Goal: Information Seeking & Learning: Learn about a topic

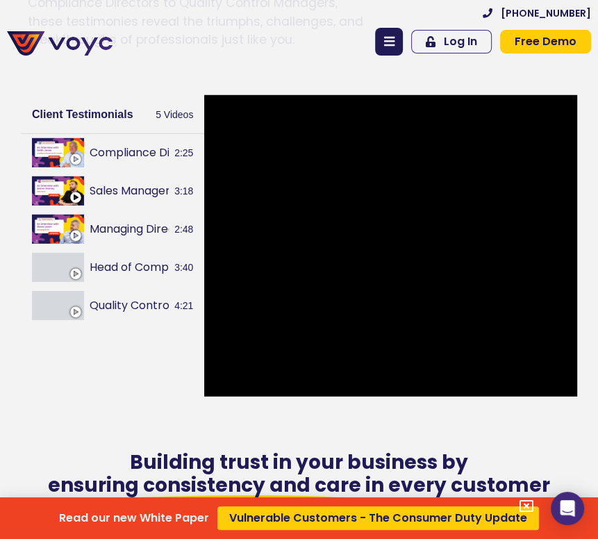
scroll to position [2195, 0]
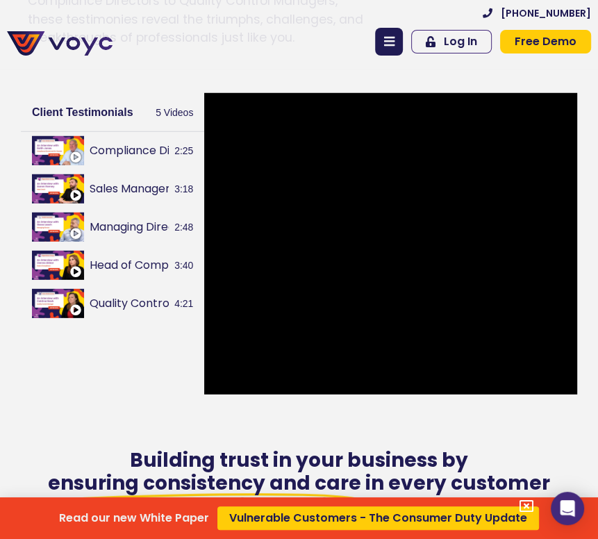
click at [404, 235] on div "Read our new White Paper Vulnerable Customers - The Consumer Duty Update" at bounding box center [299, 269] width 598 height 539
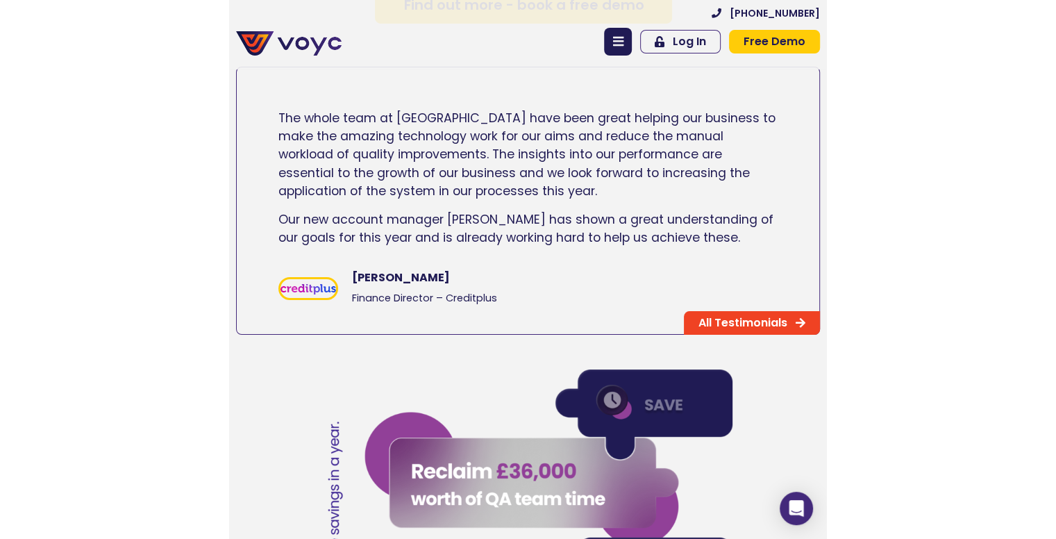
scroll to position [2748, 0]
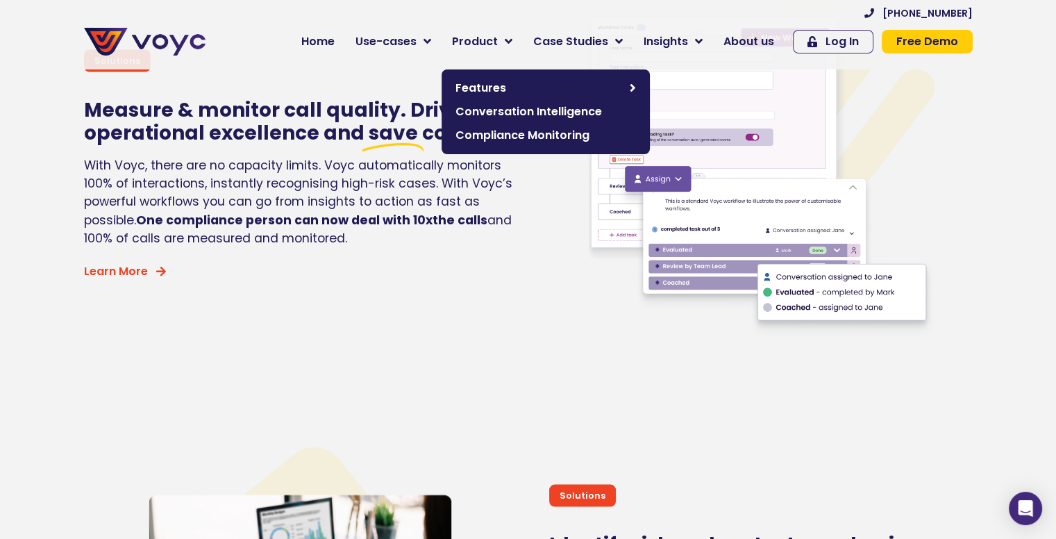
click at [496, 48] on span "Product" at bounding box center [475, 41] width 46 height 17
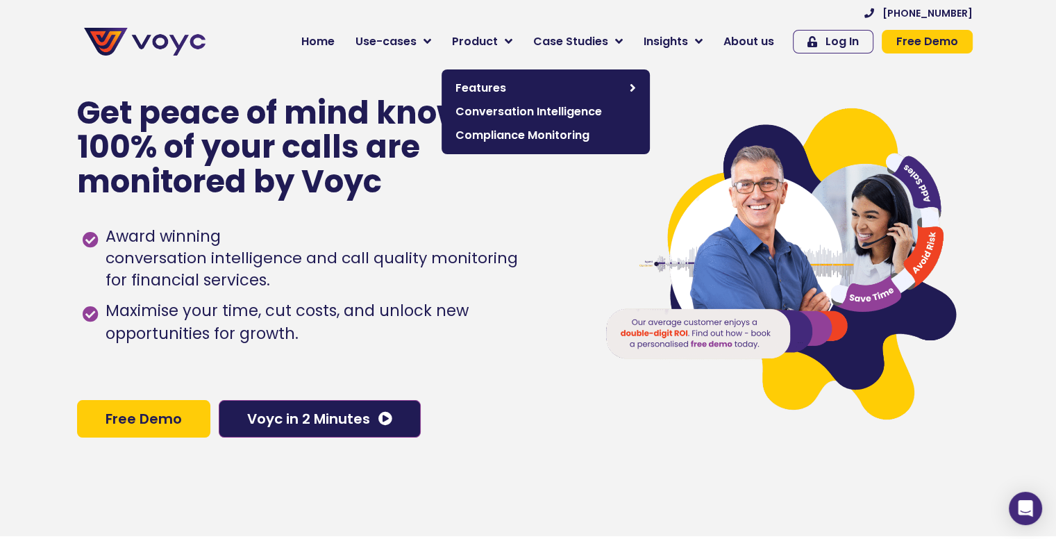
click at [523, 137] on span "Compliance Monitoring" at bounding box center [545, 135] width 180 height 17
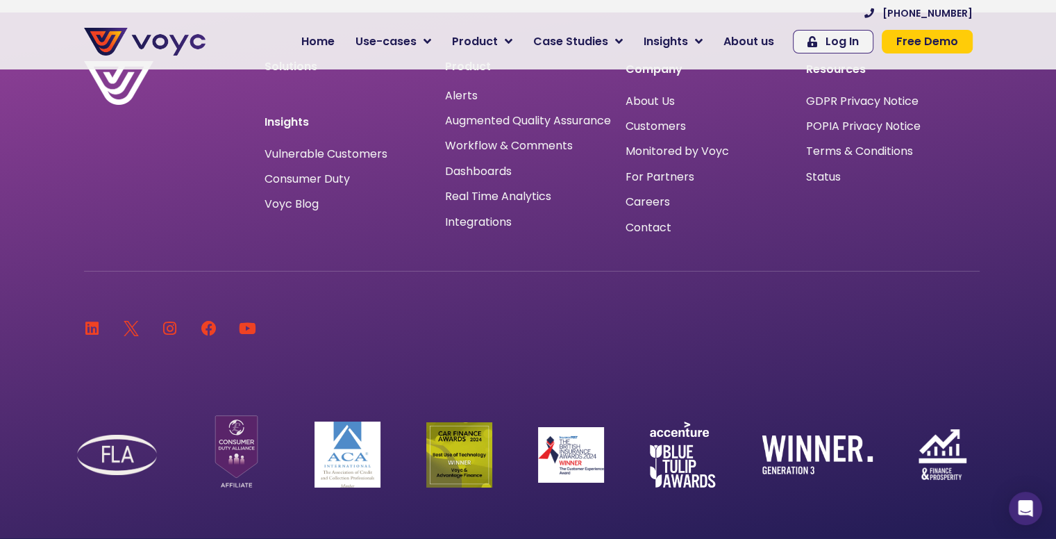
scroll to position [4925, 0]
